Goal: Task Accomplishment & Management: Manage account settings

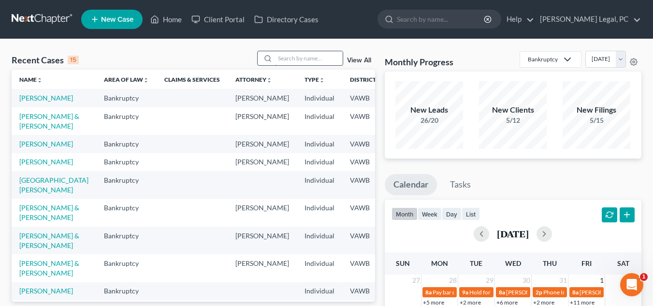
click at [300, 62] on input "search" at bounding box center [309, 58] width 68 height 14
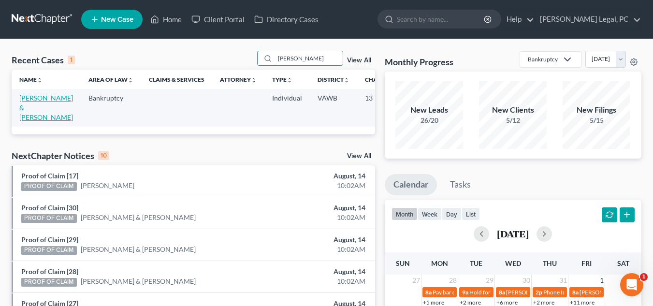
type input "barnes"
click at [30, 104] on link "[PERSON_NAME] & [PERSON_NAME]" at bounding box center [46, 108] width 54 height 28
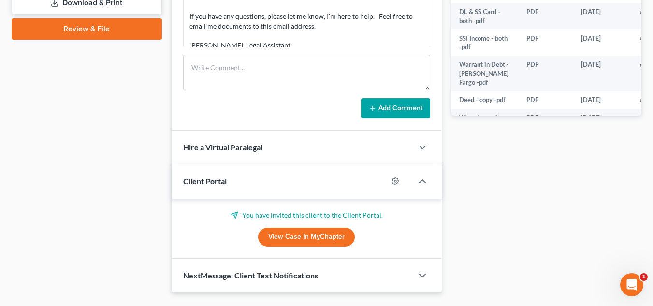
scroll to position [478, 0]
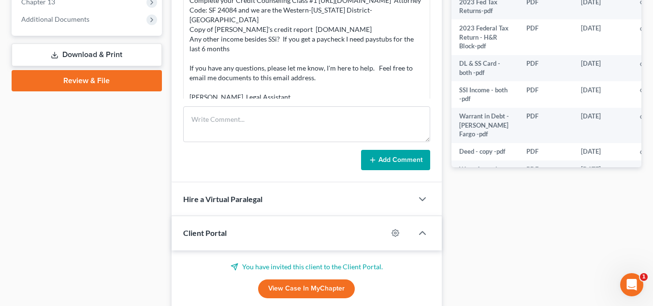
scroll to position [401, 0]
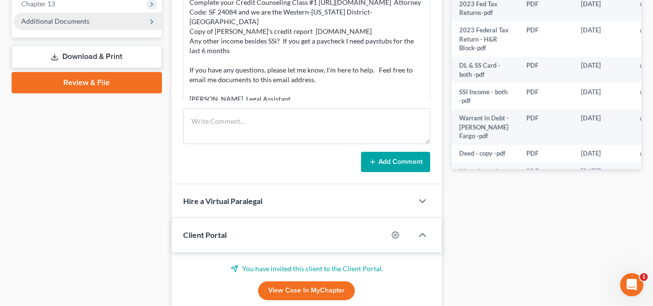
click at [38, 19] on span "Additional Documents" at bounding box center [55, 21] width 68 height 8
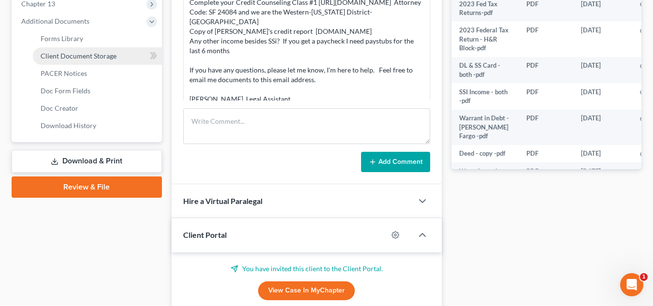
click at [74, 55] on span "Client Document Storage" at bounding box center [79, 56] width 76 height 8
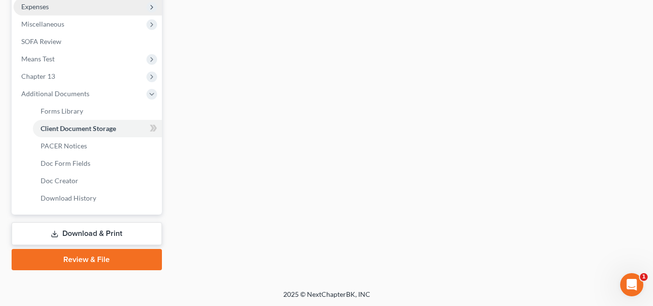
select select "0"
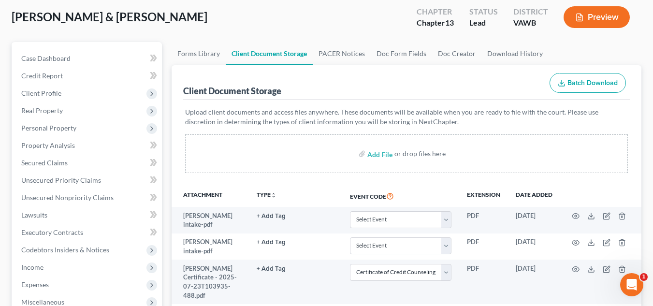
scroll to position [27, 0]
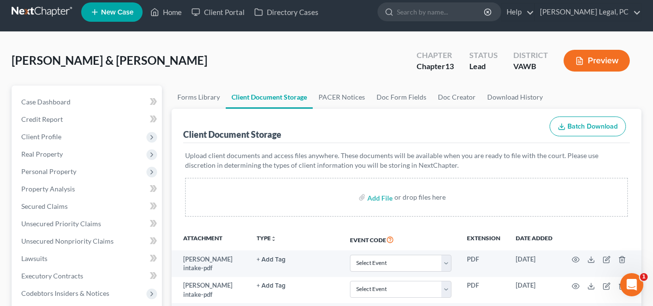
scroll to position [0, 0]
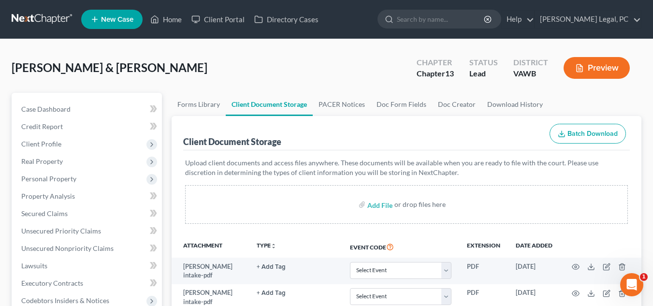
click at [54, 20] on link at bounding box center [43, 19] width 62 height 17
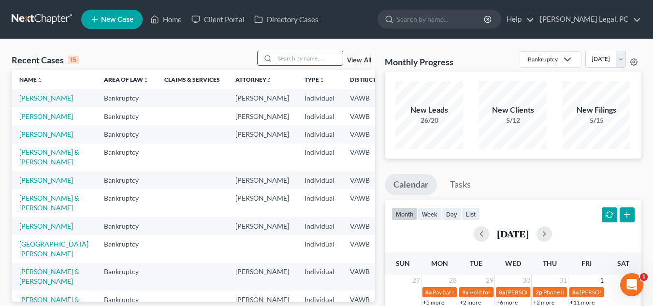
click at [284, 58] on input "search" at bounding box center [309, 58] width 68 height 14
type input "mcc"
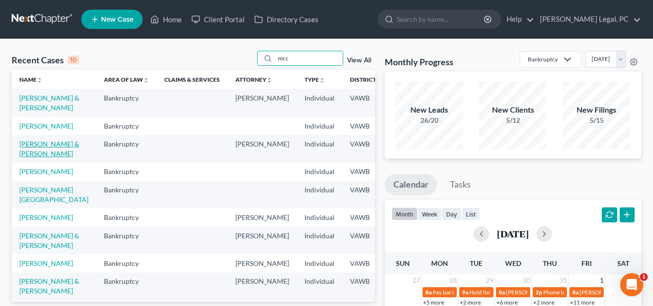
click at [40, 157] on link "[PERSON_NAME] & [PERSON_NAME]" at bounding box center [49, 149] width 60 height 18
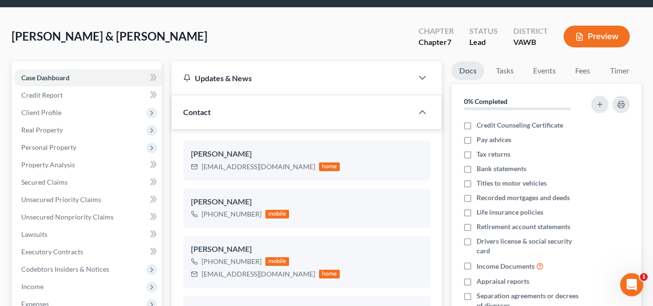
scroll to position [14, 0]
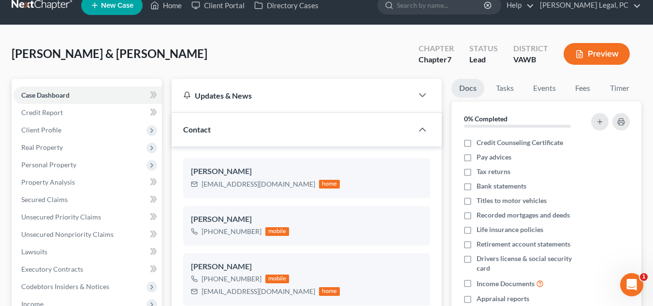
click at [38, 5] on link at bounding box center [43, 5] width 62 height 17
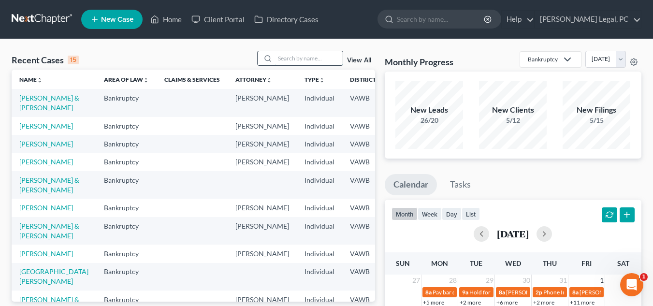
click at [318, 62] on input "search" at bounding box center [309, 58] width 68 height 14
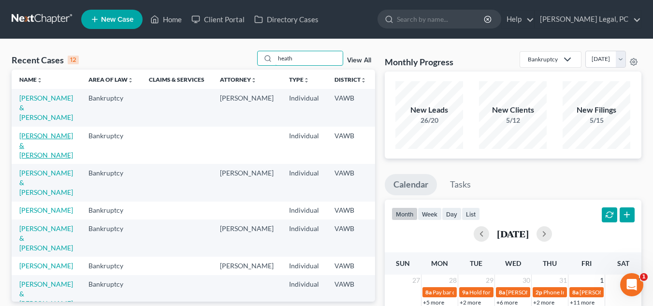
type input "heath"
click at [29, 145] on link "[PERSON_NAME] & [PERSON_NAME]" at bounding box center [46, 145] width 54 height 28
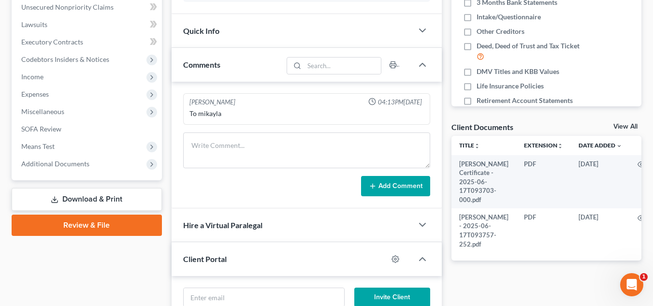
scroll to position [252, 0]
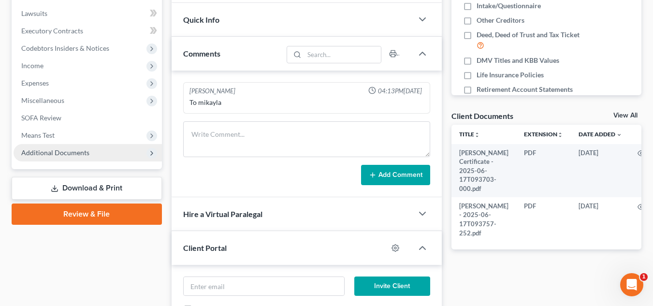
click at [47, 150] on span "Additional Documents" at bounding box center [55, 152] width 68 height 8
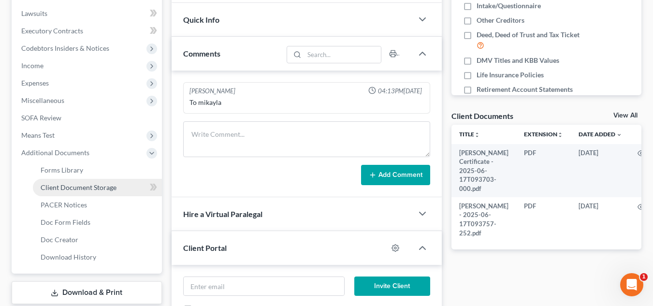
click at [85, 188] on span "Client Document Storage" at bounding box center [79, 187] width 76 height 8
select select "0"
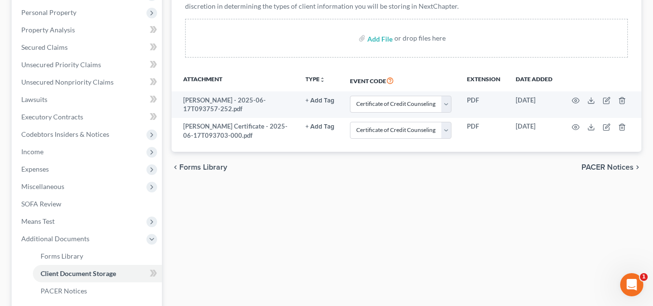
scroll to position [170, 0]
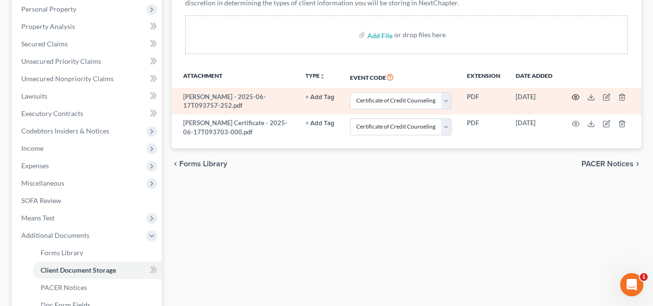
click at [575, 94] on icon "button" at bounding box center [575, 97] width 8 height 8
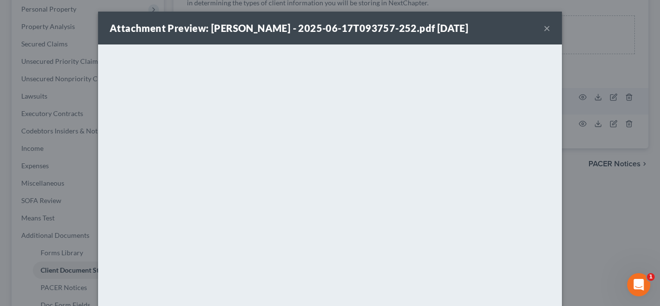
click at [543, 29] on button "×" at bounding box center [546, 28] width 7 height 12
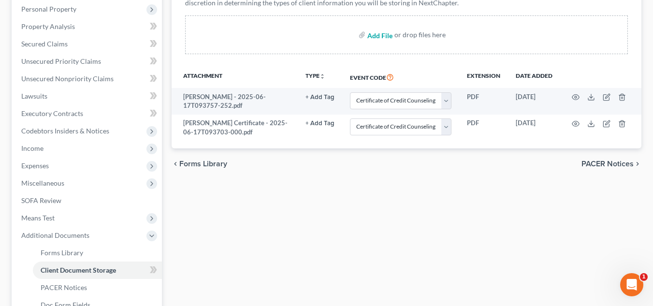
click at [377, 35] on input "file" at bounding box center [378, 34] width 23 height 17
type input "C:\fakepath\Credit Report - [PERSON_NAME] .pdf"
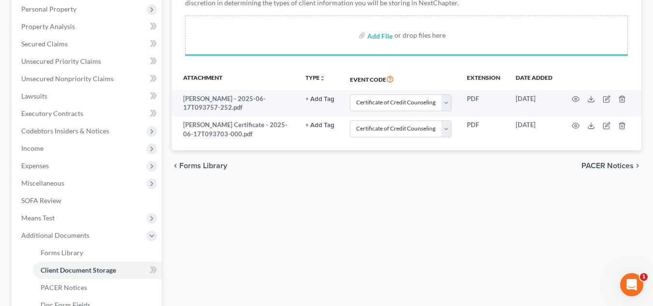
select select "0"
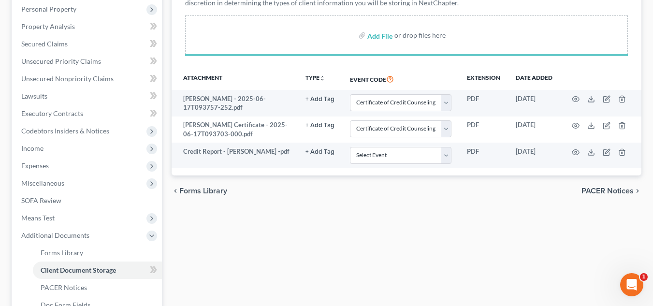
select select "0"
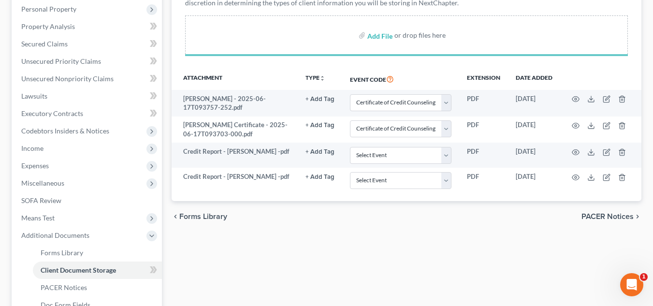
select select "0"
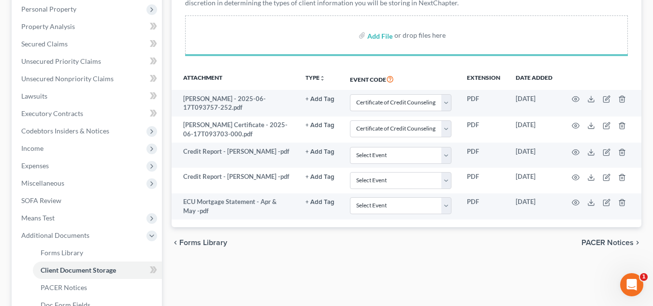
select select "0"
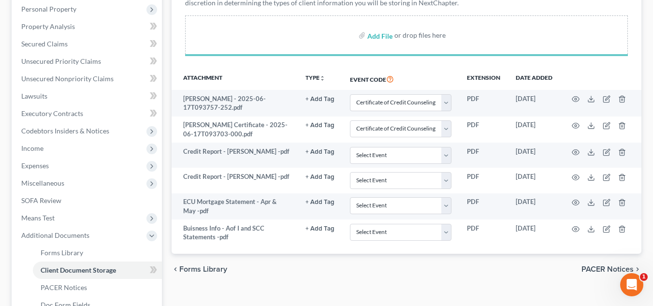
select select "0"
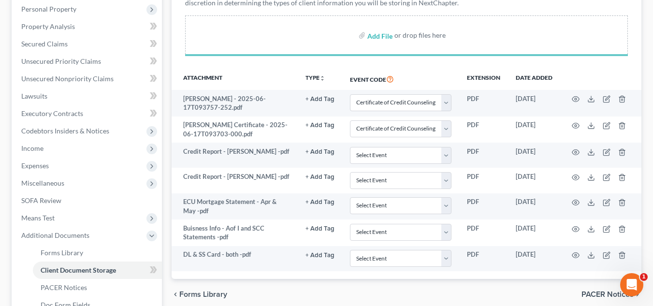
select select "0"
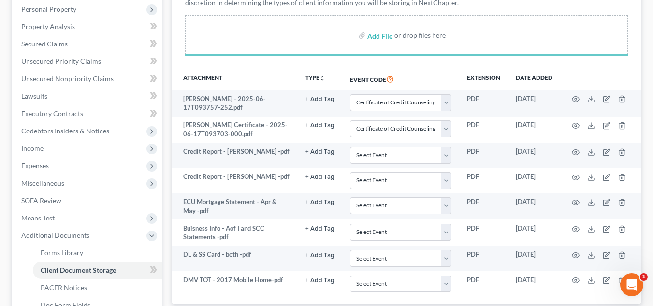
select select "0"
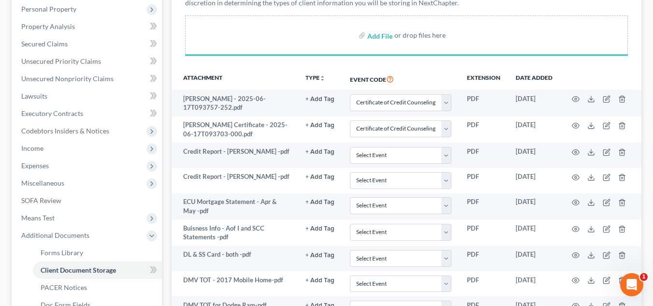
select select "0"
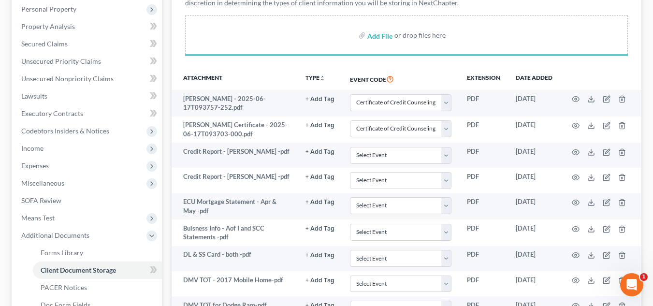
select select "0"
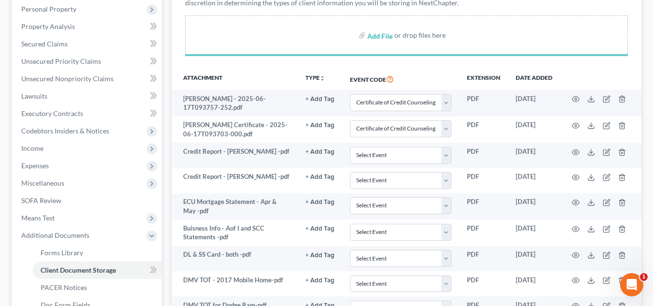
select select "0"
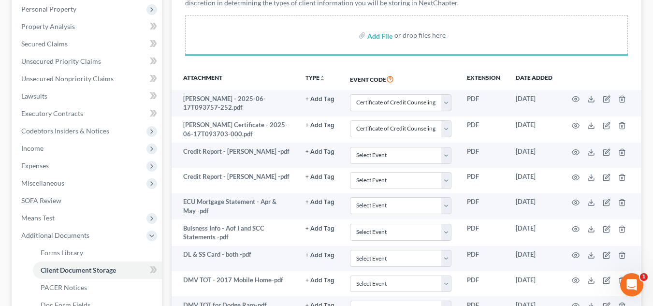
select select "0"
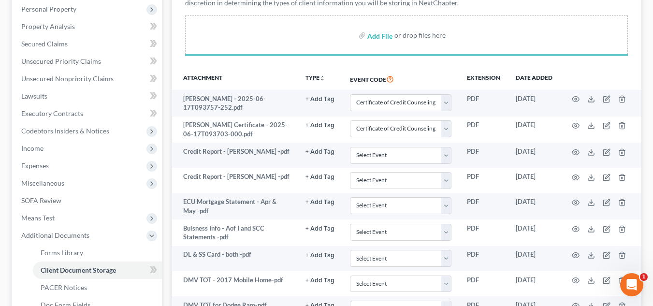
select select "0"
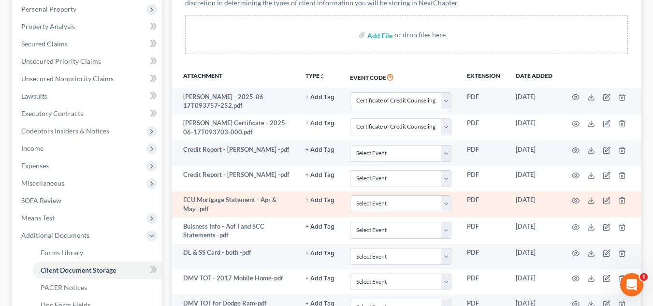
click at [314, 100] on button "+ Add Tag" at bounding box center [319, 97] width 29 height 6
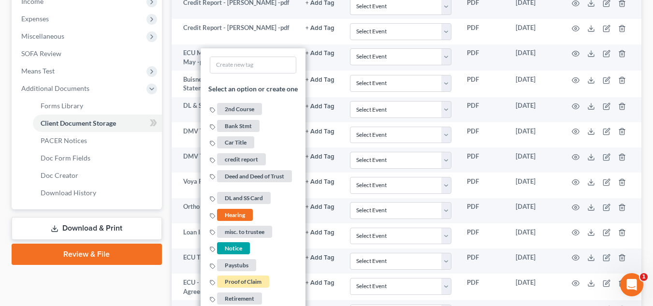
scroll to position [340, 0]
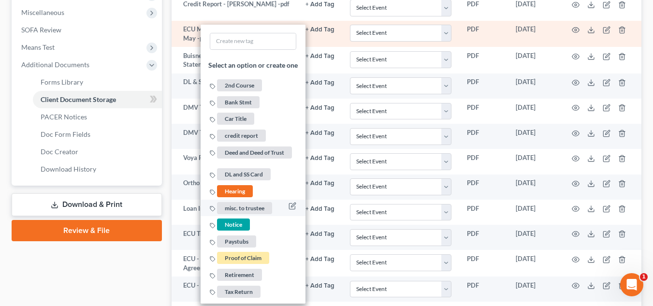
click at [260, 206] on span "misc. to trustee" at bounding box center [244, 208] width 55 height 12
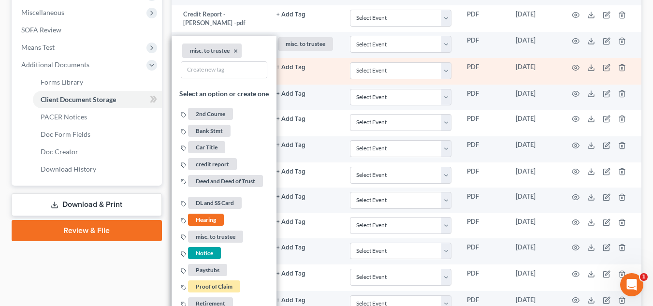
click at [296, 67] on td "+ Add Tag Select an option or create one 2nd Course Bank Stmt Car Title credit …" at bounding box center [305, 71] width 73 height 27
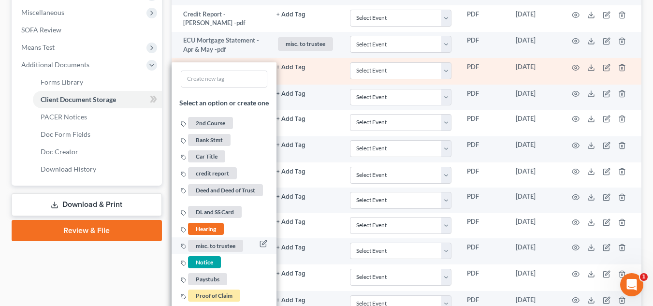
click at [209, 240] on span "misc. to trustee" at bounding box center [215, 246] width 55 height 12
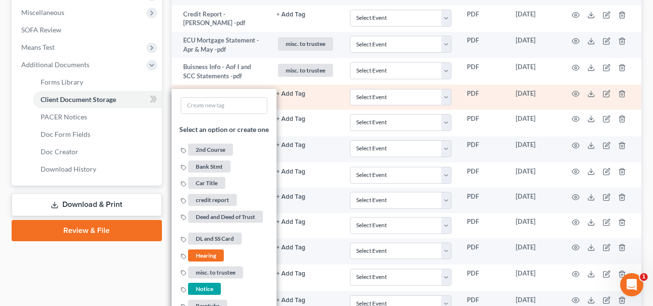
click at [308, 90] on td "+ Add Tag Select an option or create one 2nd Course Bank Stmt Car Title credit …" at bounding box center [305, 97] width 73 height 25
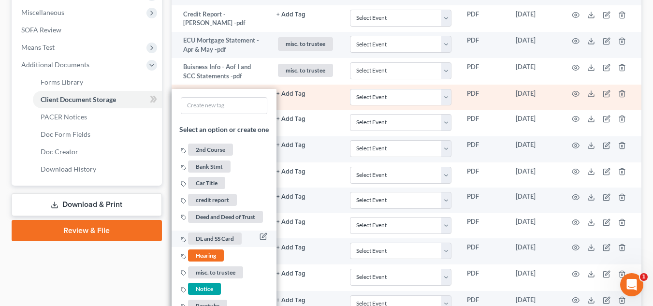
click at [205, 232] on span "DL and SS Card" at bounding box center [215, 238] width 54 height 12
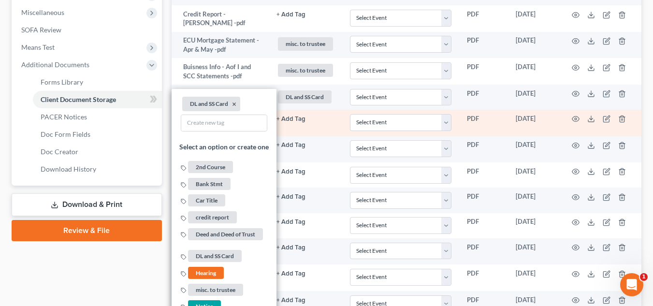
click at [316, 113] on td "+ Add Tag Select an option or create one 2nd Course Bank Stmt Car Title credit …" at bounding box center [305, 123] width 73 height 27
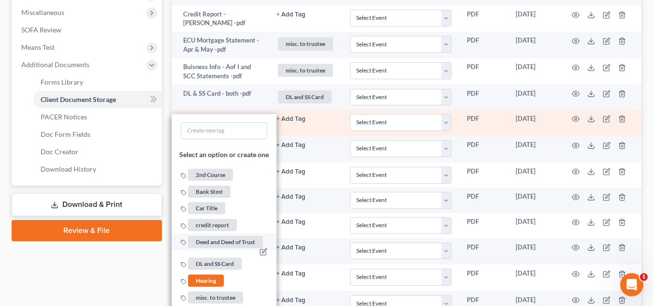
click at [220, 235] on span "Deed and Deed of Trust" at bounding box center [225, 241] width 75 height 12
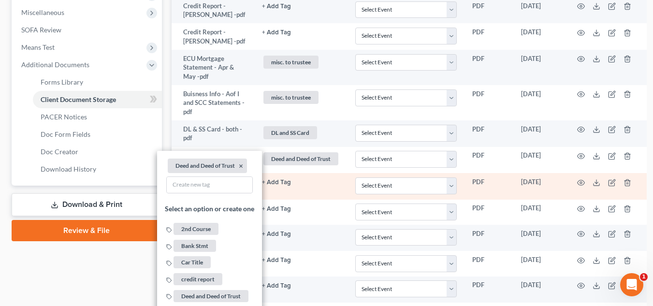
click at [316, 197] on td "+ Add Tag Select an option or create one 2nd Course Bank Stmt Car Title credit …" at bounding box center [300, 186] width 93 height 27
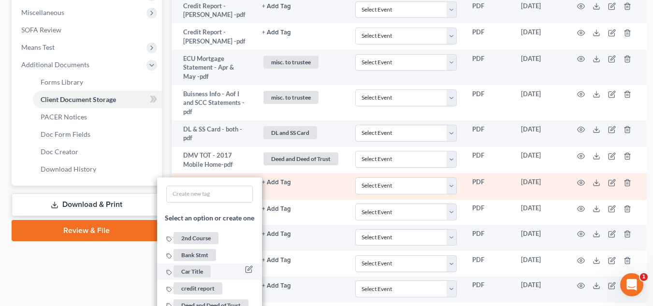
click at [197, 277] on span "Car Title" at bounding box center [191, 271] width 37 height 12
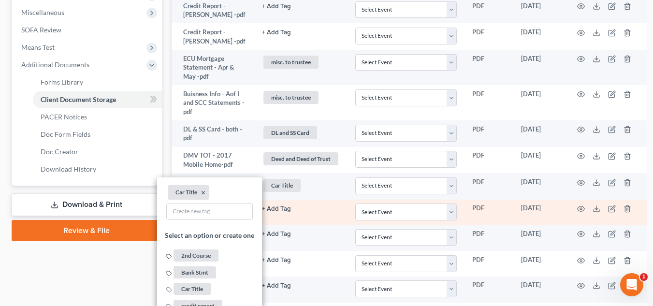
click at [336, 221] on td "+ Add Tag Select an option or create one 2nd Course Bank Stmt Car Title credit …" at bounding box center [300, 212] width 93 height 25
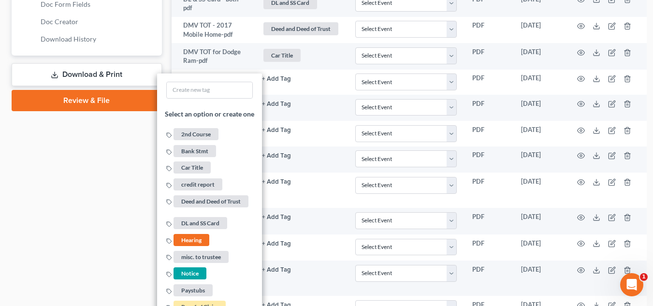
scroll to position [511, 0]
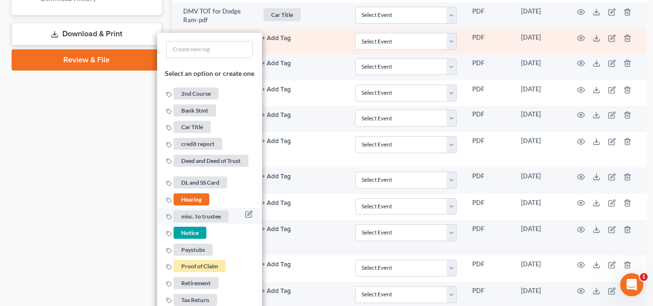
click at [193, 222] on span "misc. to trustee" at bounding box center [200, 216] width 55 height 12
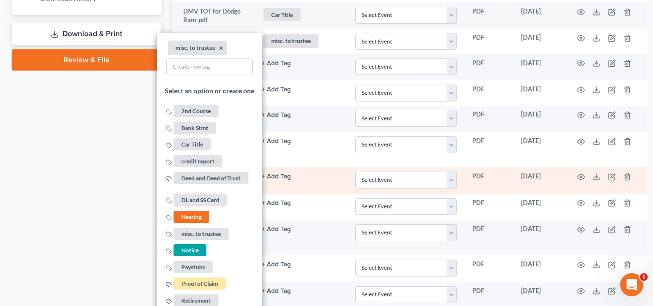
click at [312, 194] on td "+ Add Tag Select an option or create one 2nd Course Bank Stmt Car Title credit …" at bounding box center [300, 180] width 93 height 27
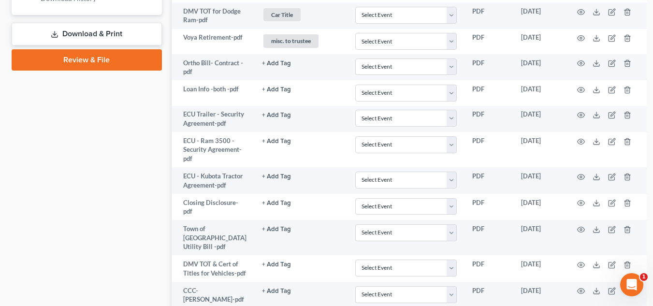
scroll to position [609, 0]
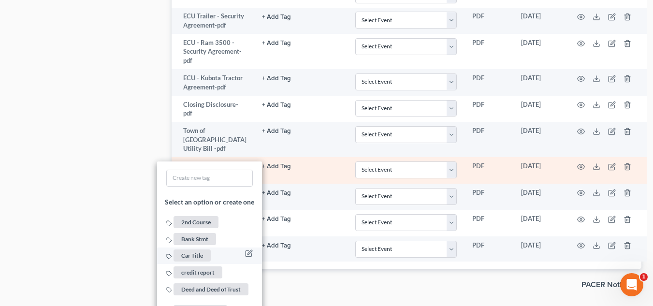
click at [180, 262] on span "Car Title" at bounding box center [191, 256] width 37 height 12
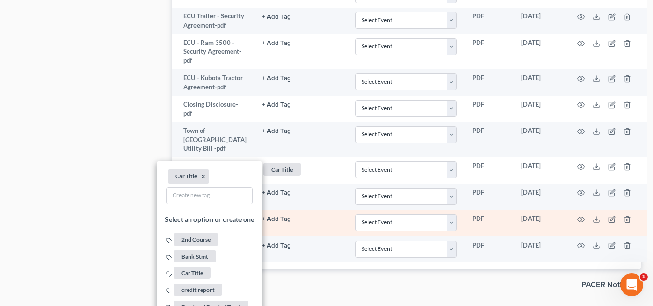
click at [322, 237] on td "+ Add Tag Select an option or create one 2nd Course Bank Stmt Car Title credit …" at bounding box center [300, 223] width 93 height 27
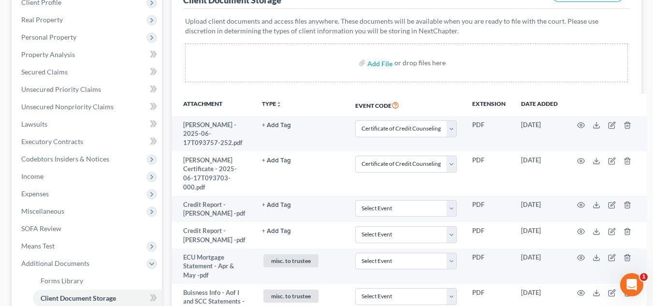
scroll to position [144, 0]
